Goal: Transaction & Acquisition: Purchase product/service

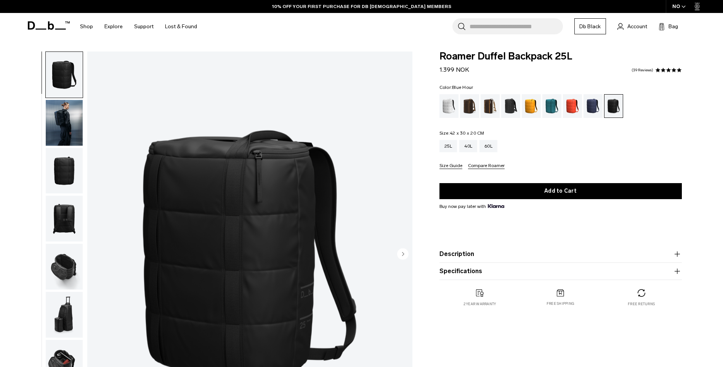
click at [594, 109] on div "Blue Hour" at bounding box center [593, 106] width 19 height 24
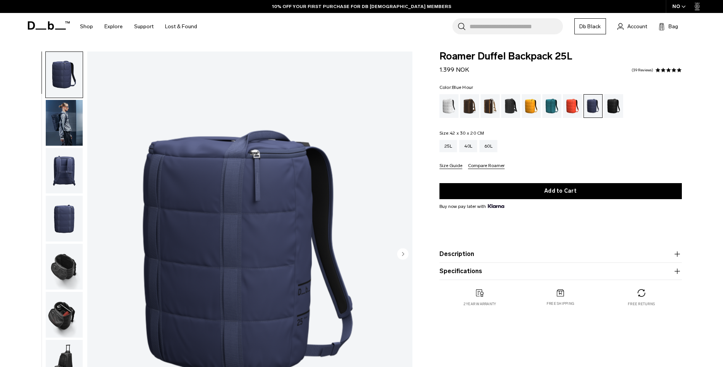
click at [56, 121] on img "button" at bounding box center [64, 123] width 37 height 46
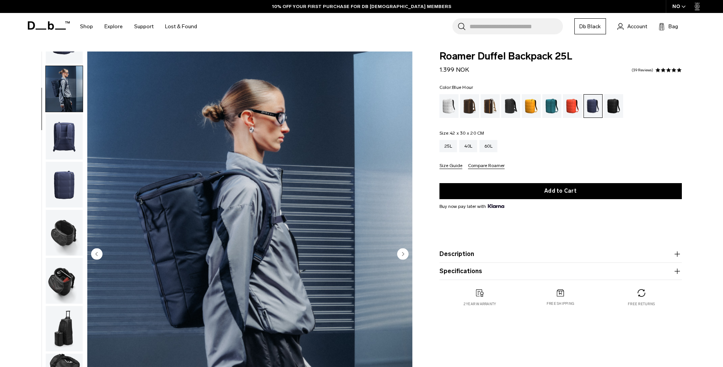
scroll to position [48, 0]
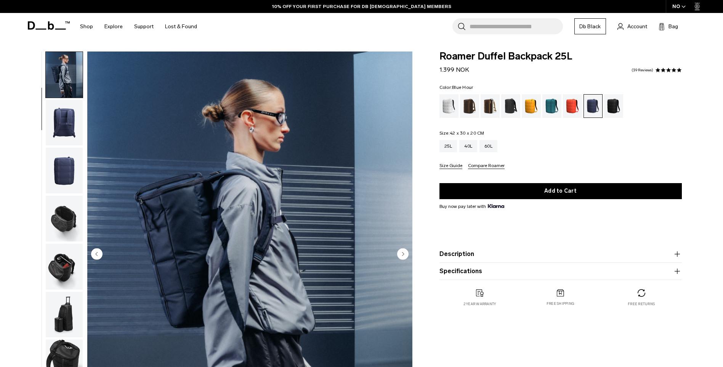
click at [67, 122] on img "button" at bounding box center [64, 123] width 37 height 46
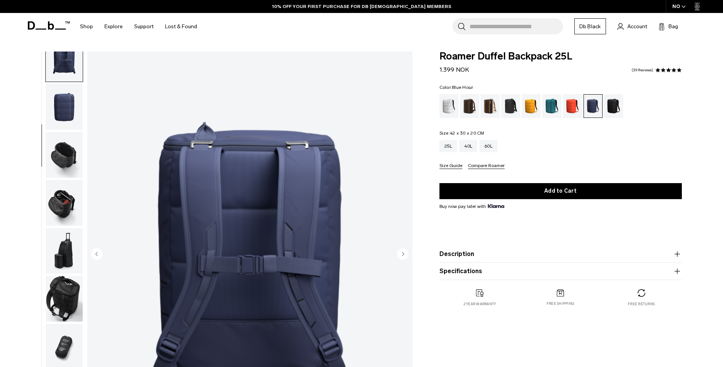
scroll to position [120, 0]
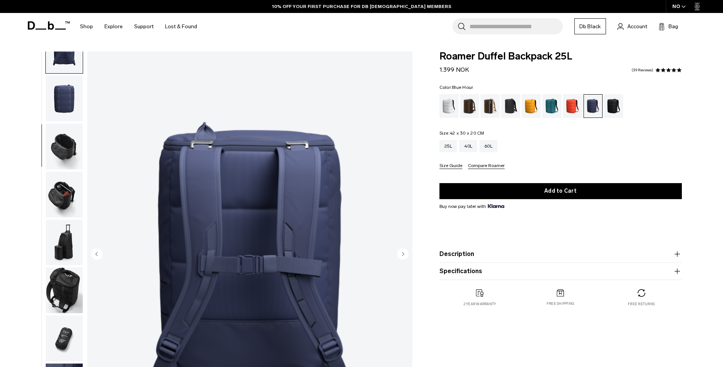
click at [70, 149] on img "button" at bounding box center [64, 147] width 37 height 46
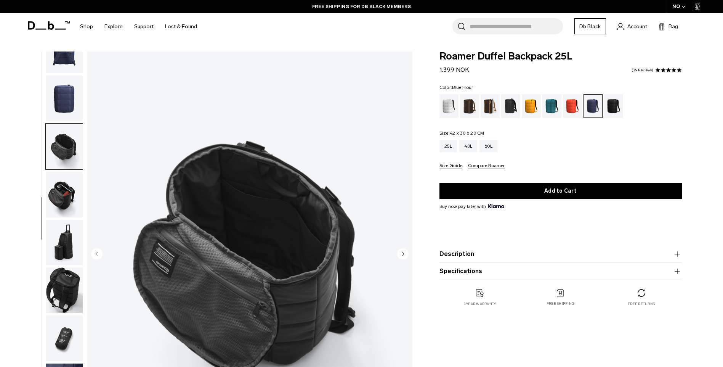
click at [68, 187] on img "button" at bounding box center [64, 195] width 37 height 46
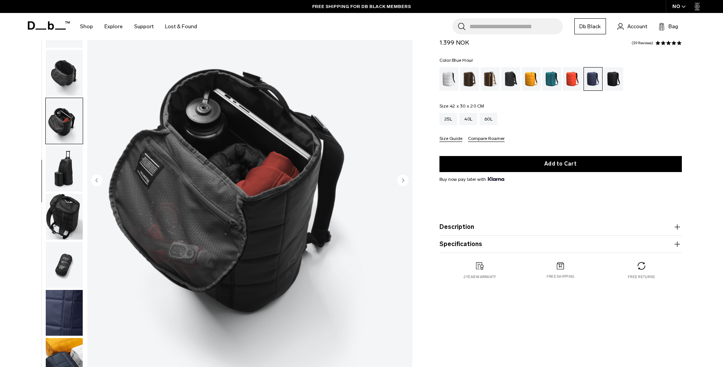
scroll to position [76, 0]
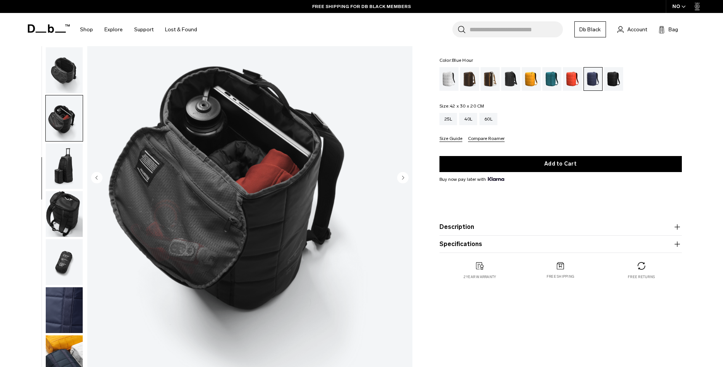
click at [67, 177] on img "button" at bounding box center [64, 166] width 37 height 46
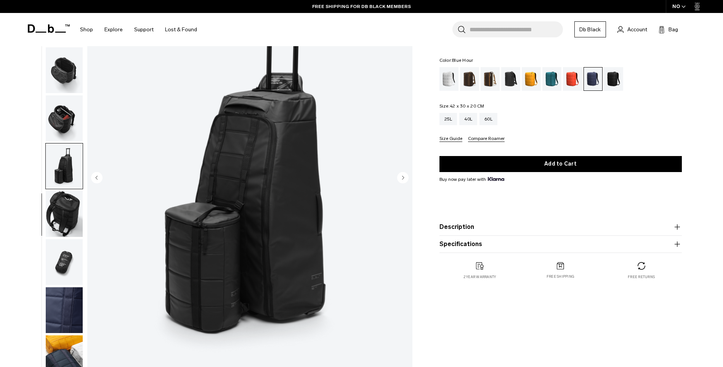
scroll to position [6, 0]
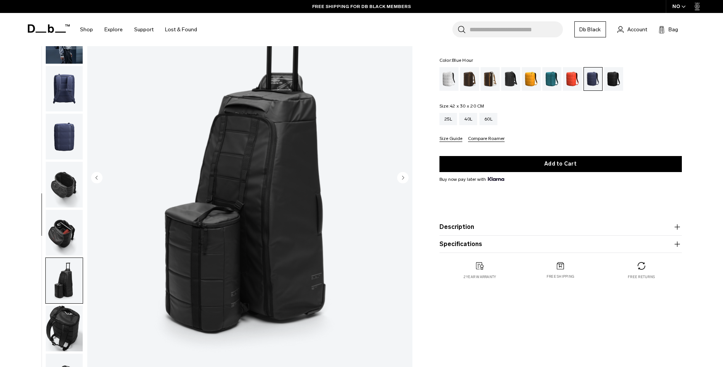
click at [63, 238] on img "button" at bounding box center [64, 233] width 37 height 46
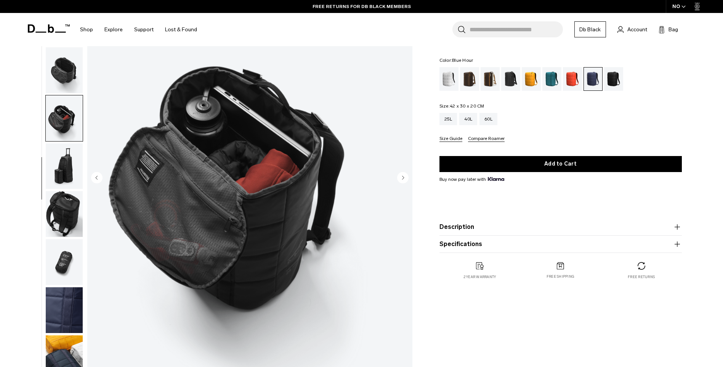
scroll to position [0, 0]
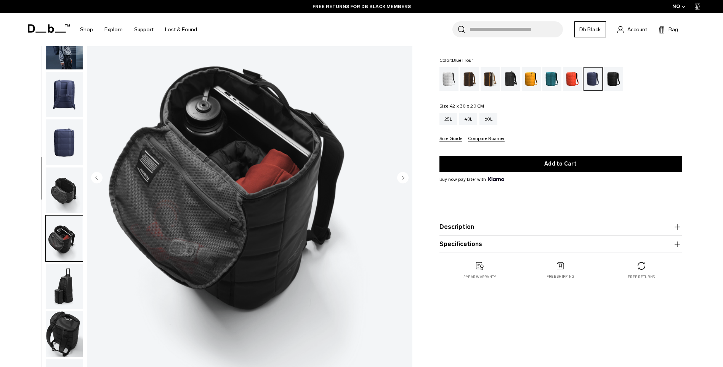
click at [69, 113] on img "button" at bounding box center [64, 95] width 37 height 46
